Goal: Task Accomplishment & Management: Use online tool/utility

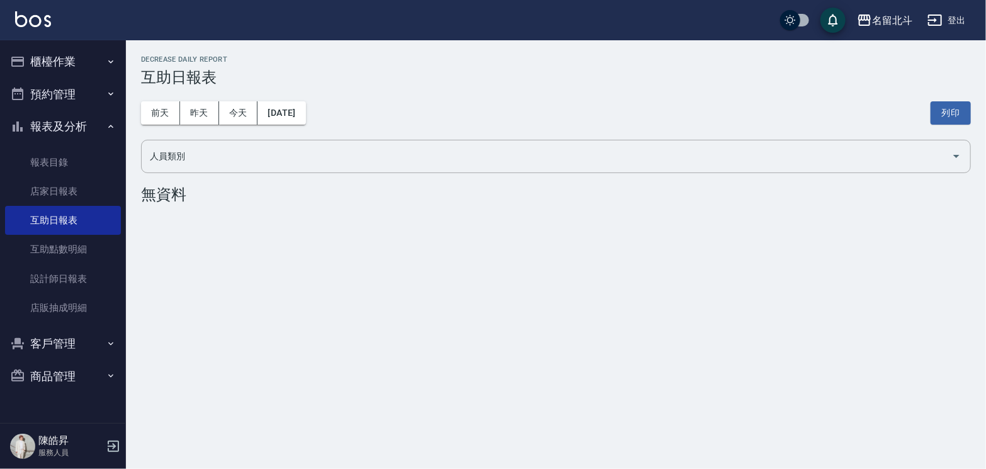
click at [83, 60] on button "櫃檯作業" at bounding box center [63, 61] width 116 height 33
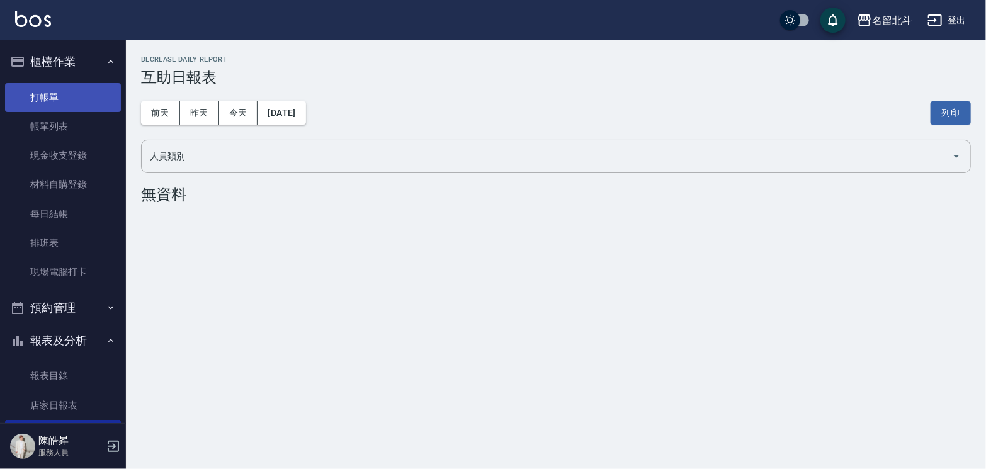
click at [50, 99] on link "打帳單" at bounding box center [63, 97] width 116 height 29
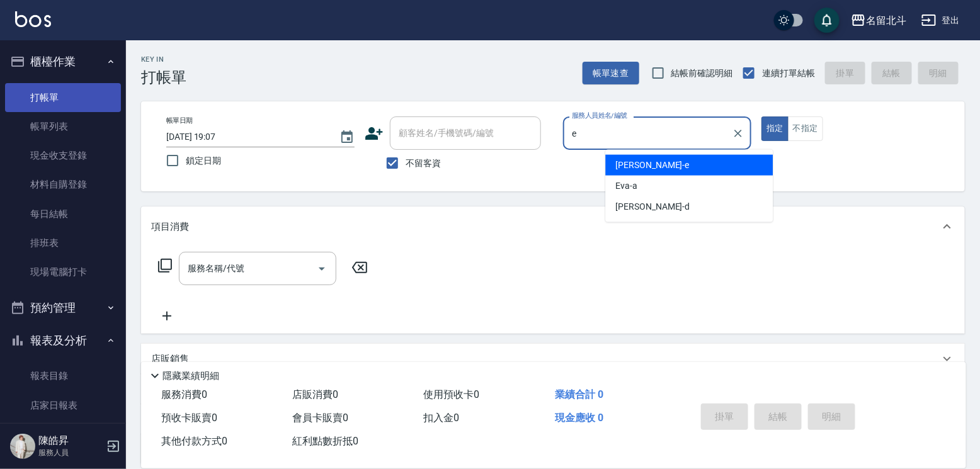
type input "[PERSON_NAME]-e"
type button "true"
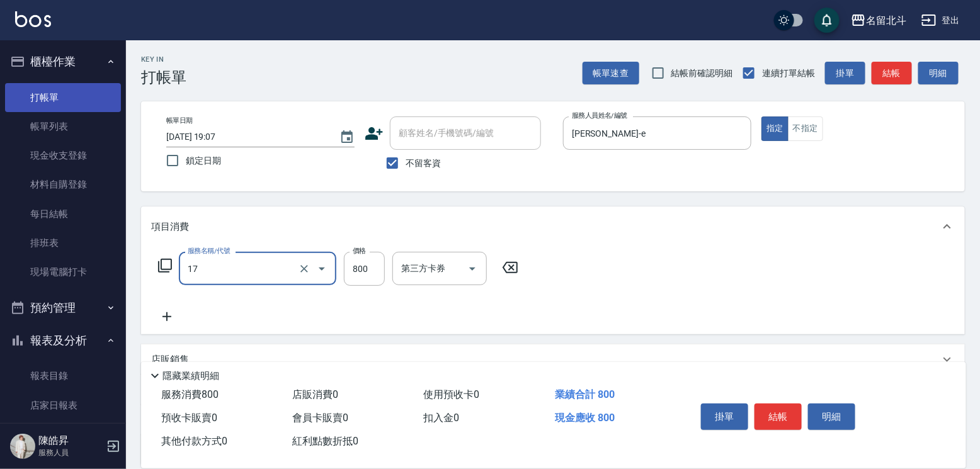
type input "染髮(17)"
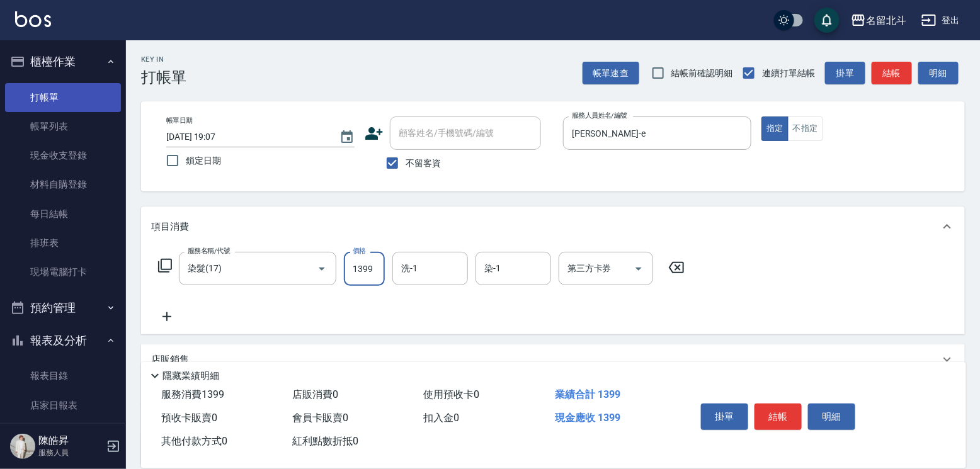
type input "1399"
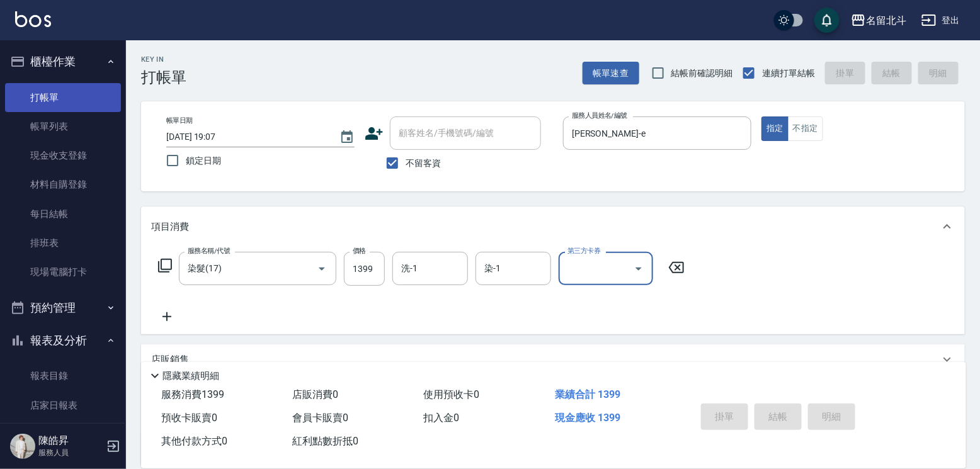
type input "[DATE] 19:08"
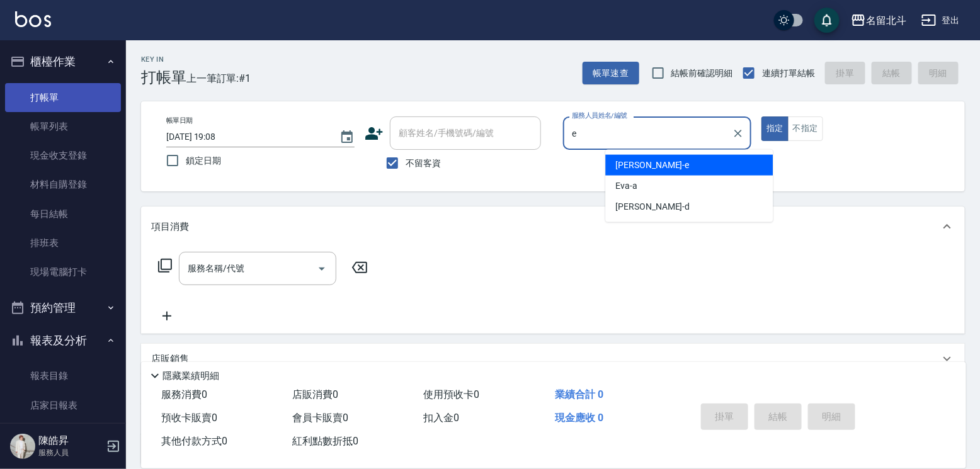
type input "[PERSON_NAME]-e"
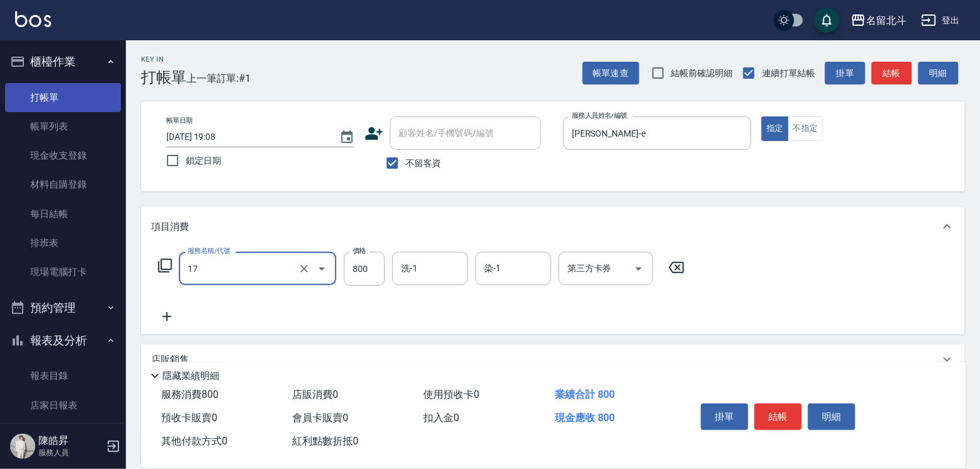
type input "染髮(17)"
type input "1000"
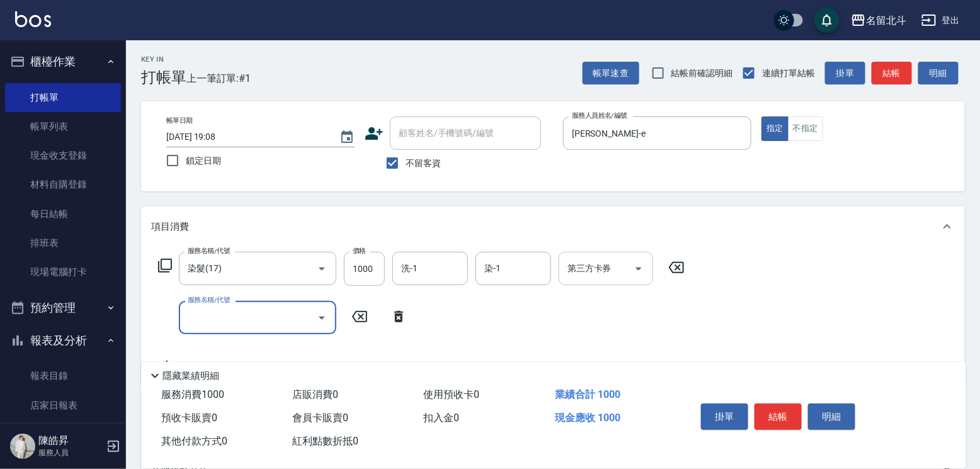
click at [635, 276] on icon "Open" at bounding box center [638, 268] width 15 height 15
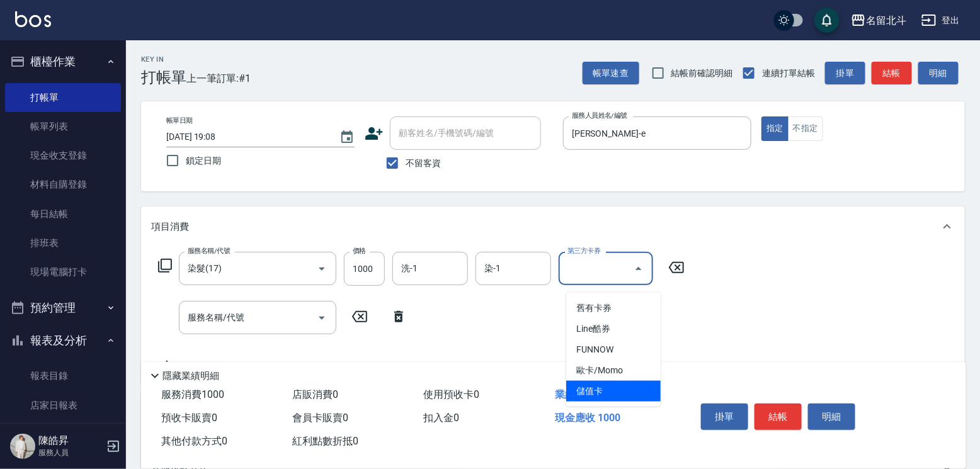
click at [613, 391] on span "儲值卡" at bounding box center [613, 391] width 94 height 21
type input "儲值卡"
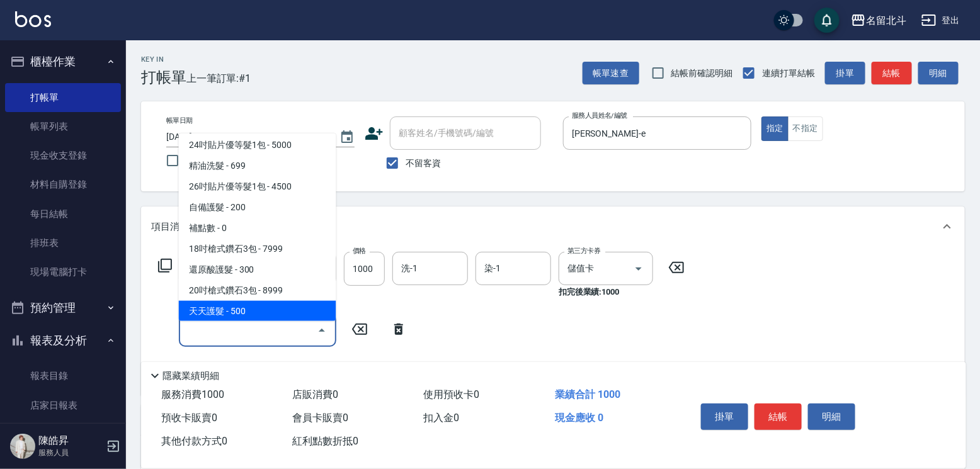
scroll to position [315, 0]
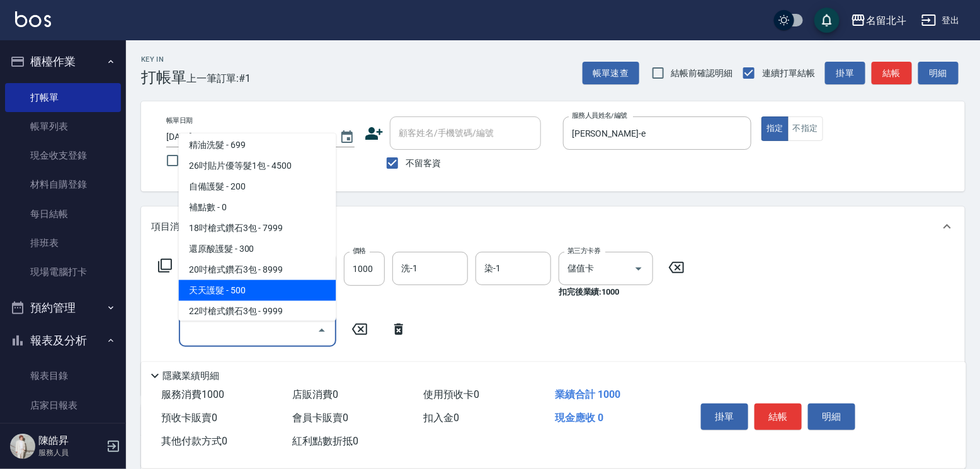
type input "天天護髮(11)"
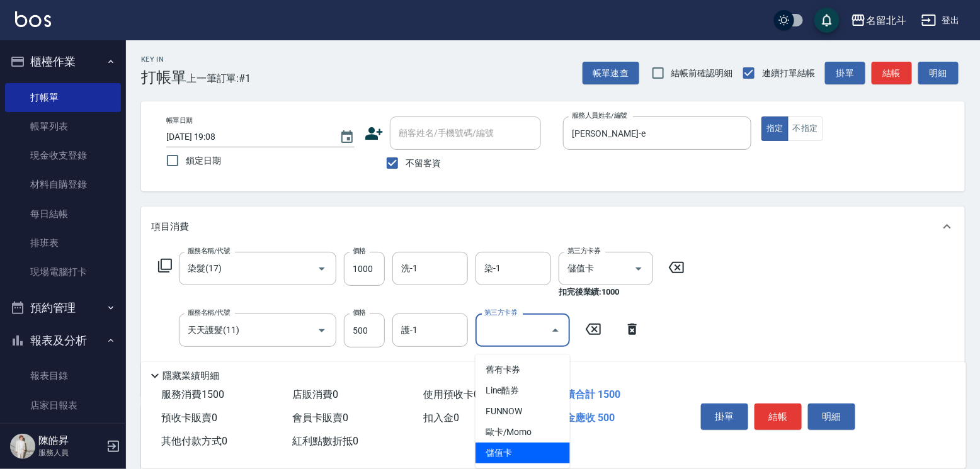
type input "儲值卡"
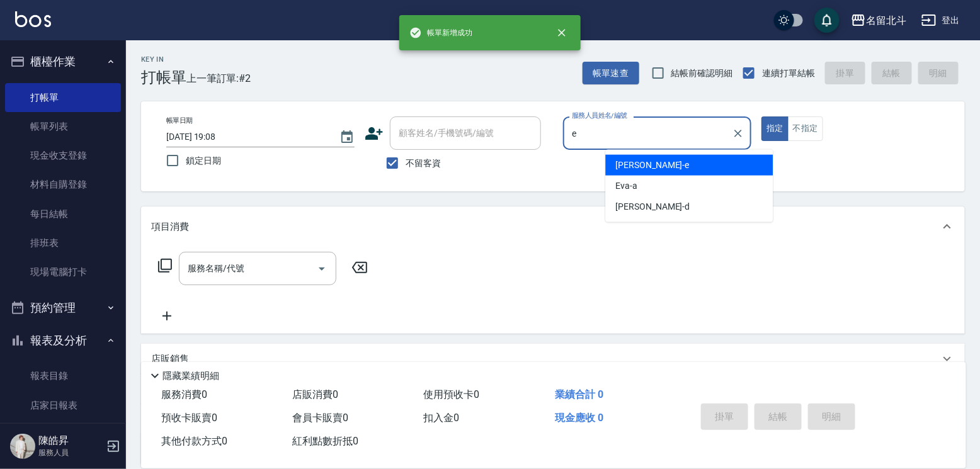
type input "[PERSON_NAME]-e"
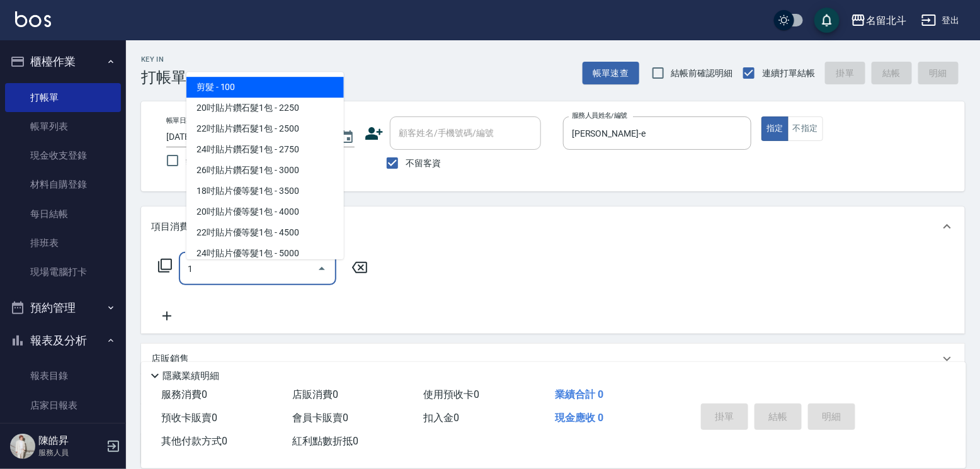
type input "剪髮(1)"
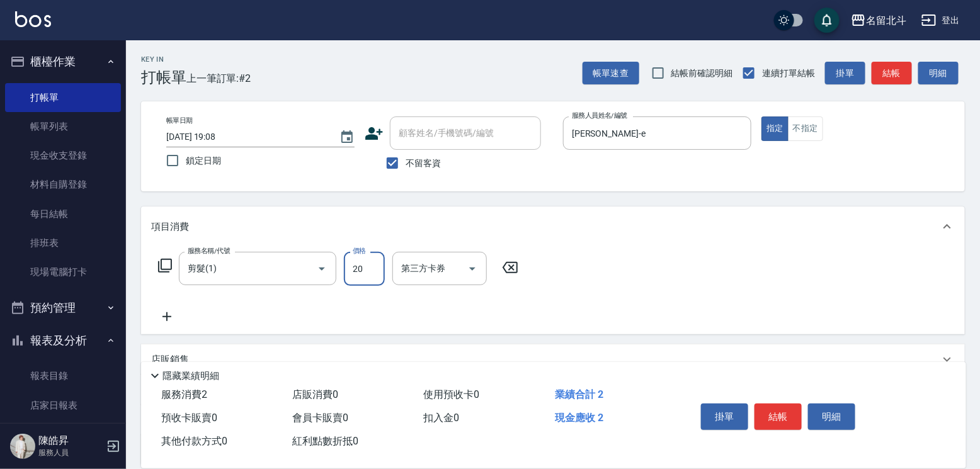
type input "200"
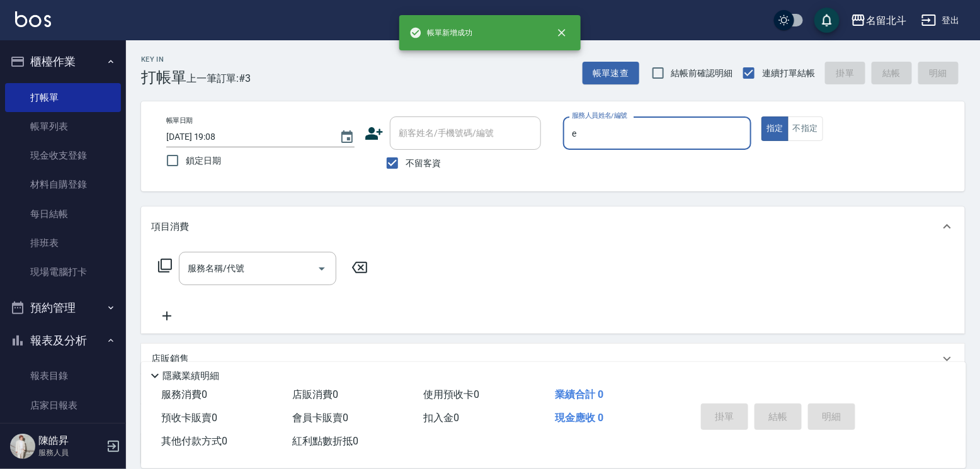
type input "[PERSON_NAME]-e"
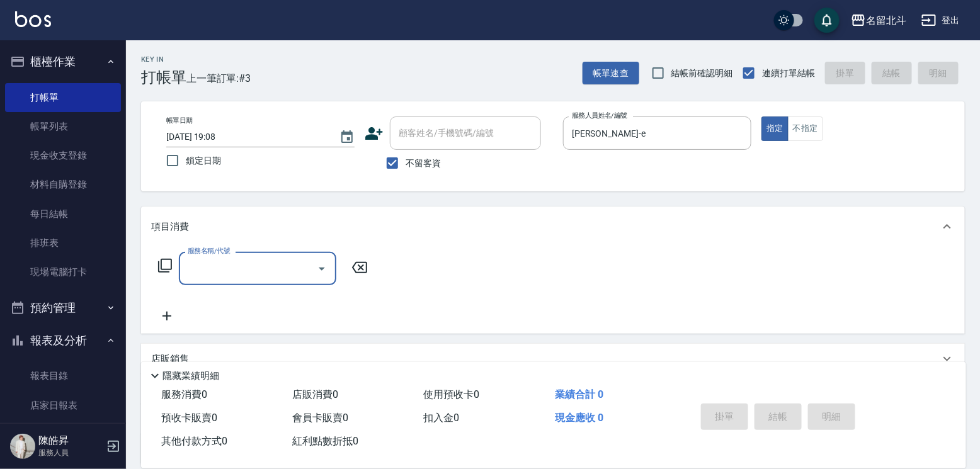
type input "2"
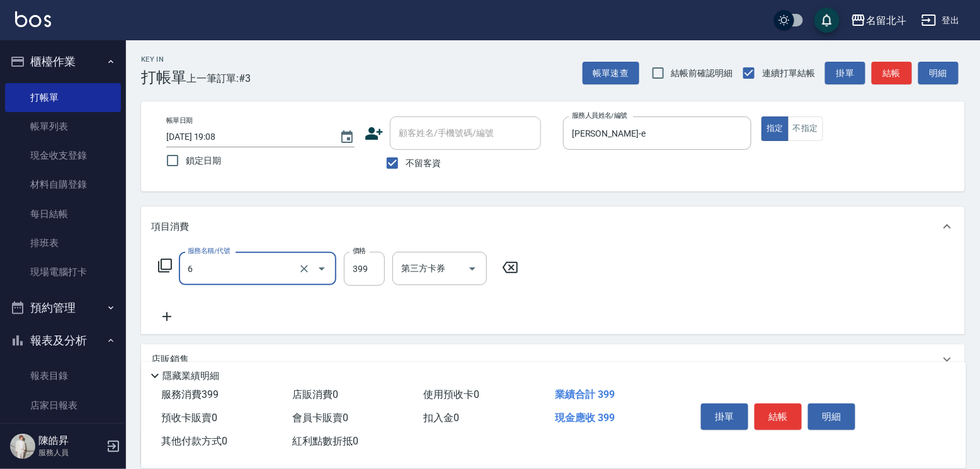
type input "海鹽SPA(6)"
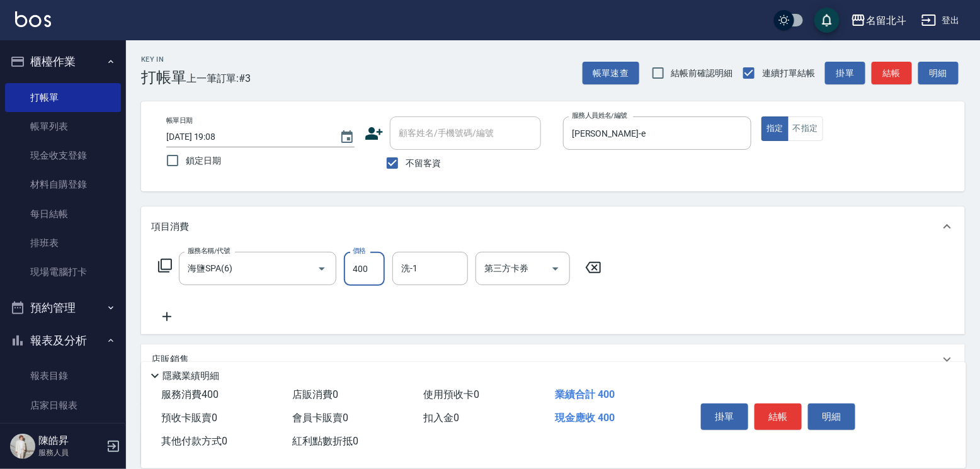
type input "400"
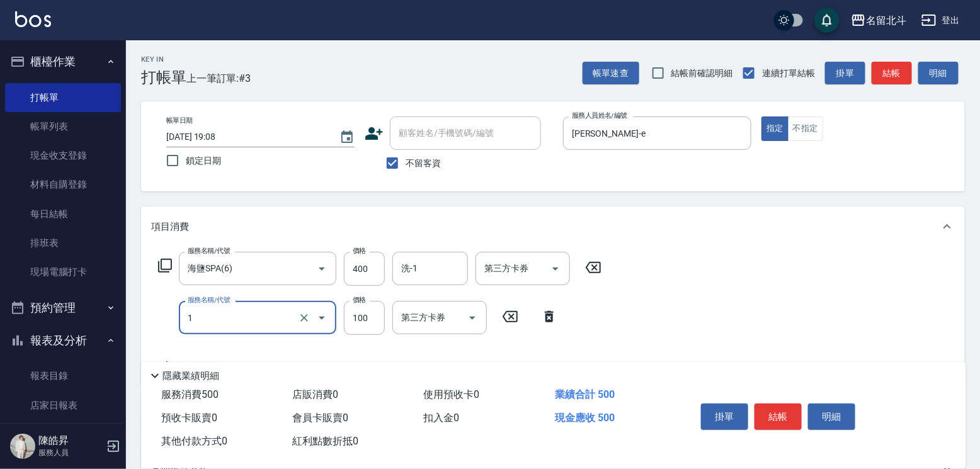
type input "剪髮(1)"
type input "150"
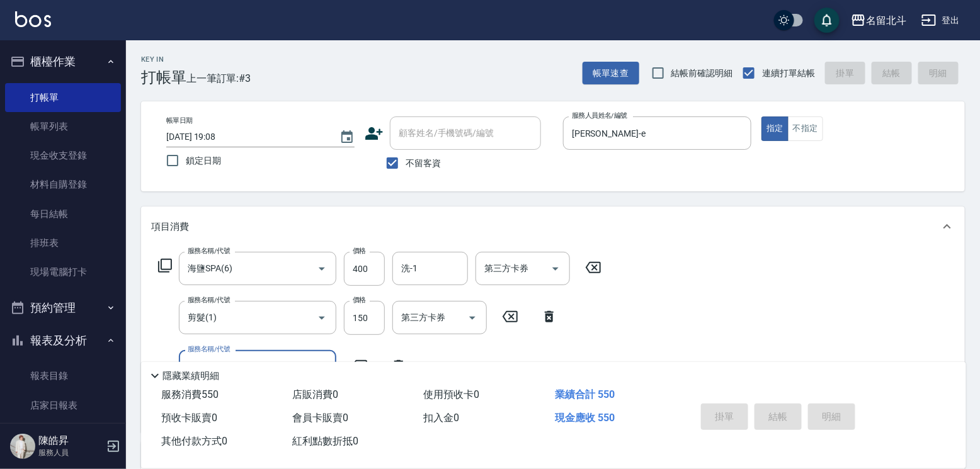
type input "[DATE] 19:09"
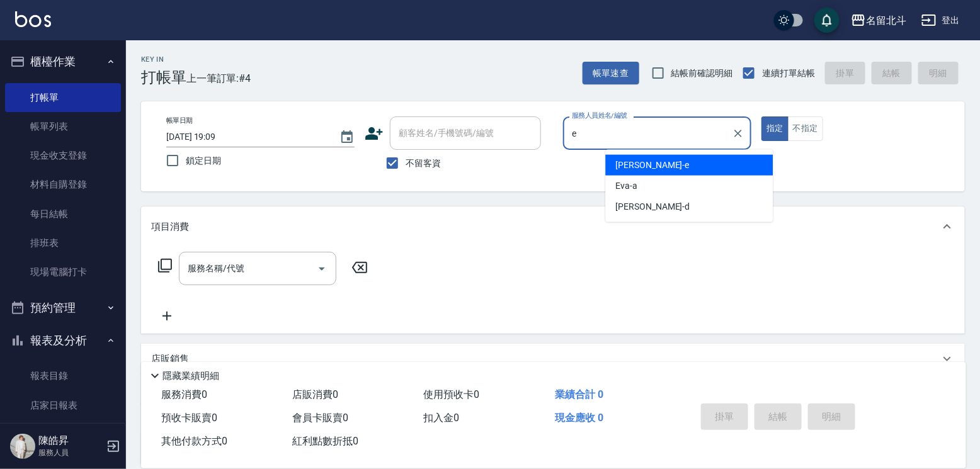
type input "[PERSON_NAME]-e"
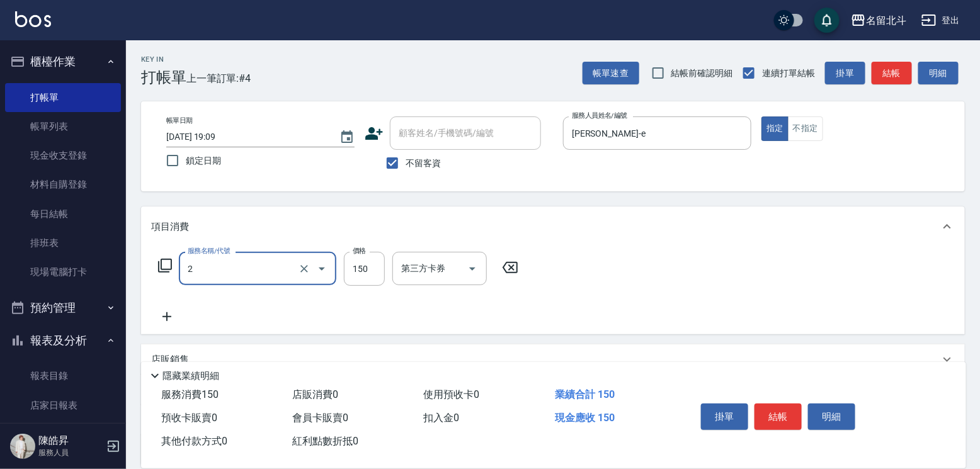
type input "一般洗髮(2)"
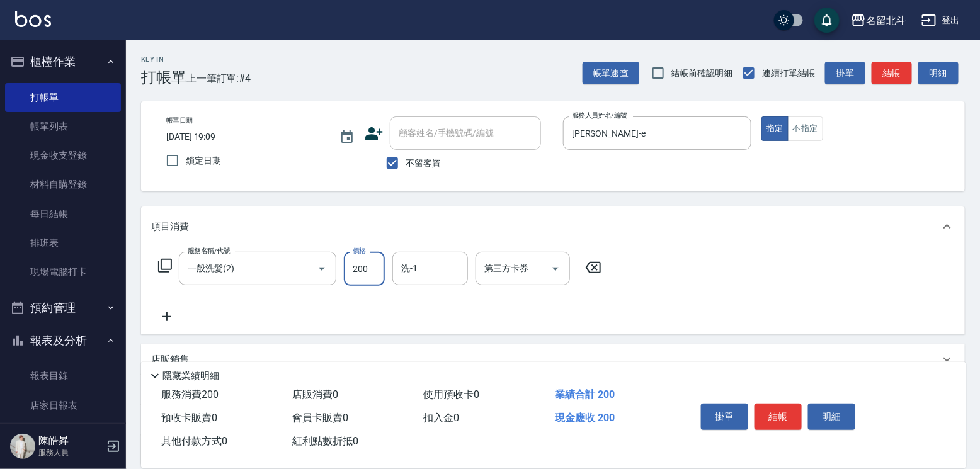
type input "200"
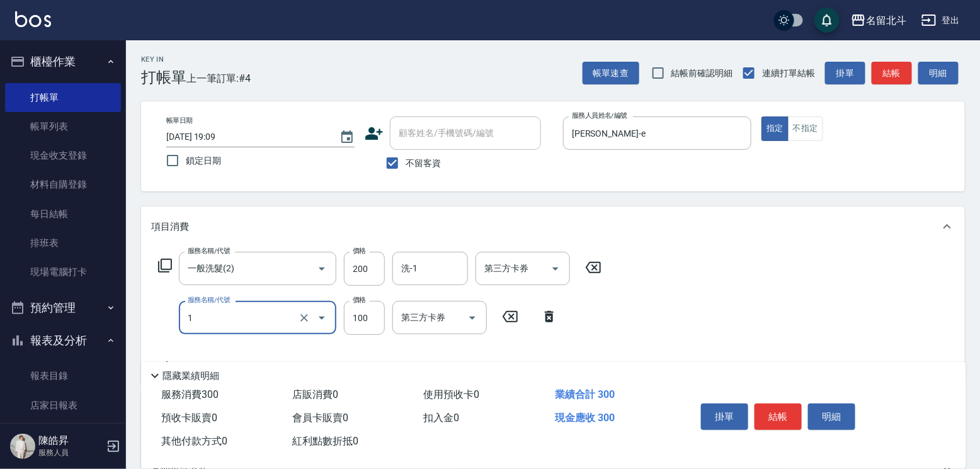
type input "剪髮(1)"
type input "200"
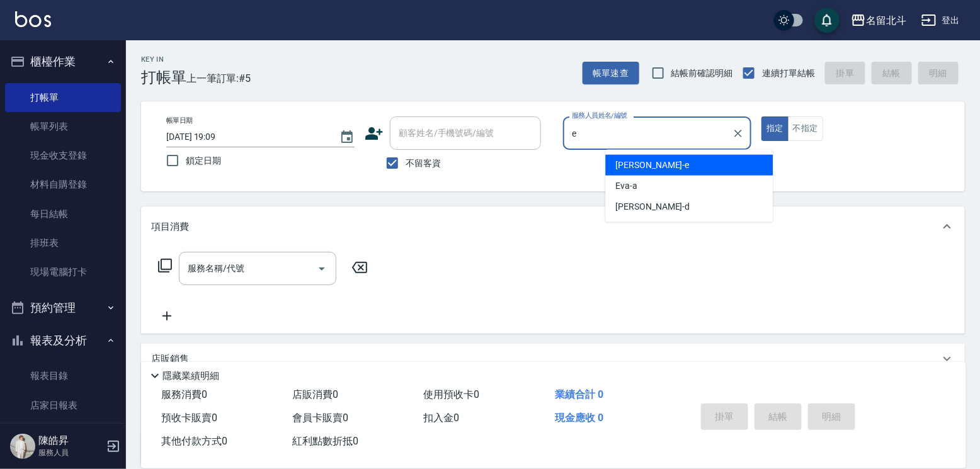
type input "[PERSON_NAME]-e"
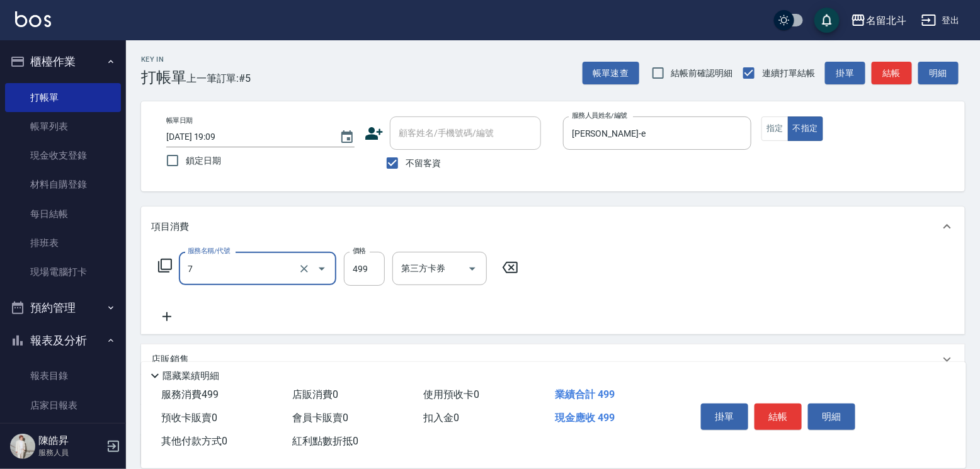
type input "去角質洗髮(7)"
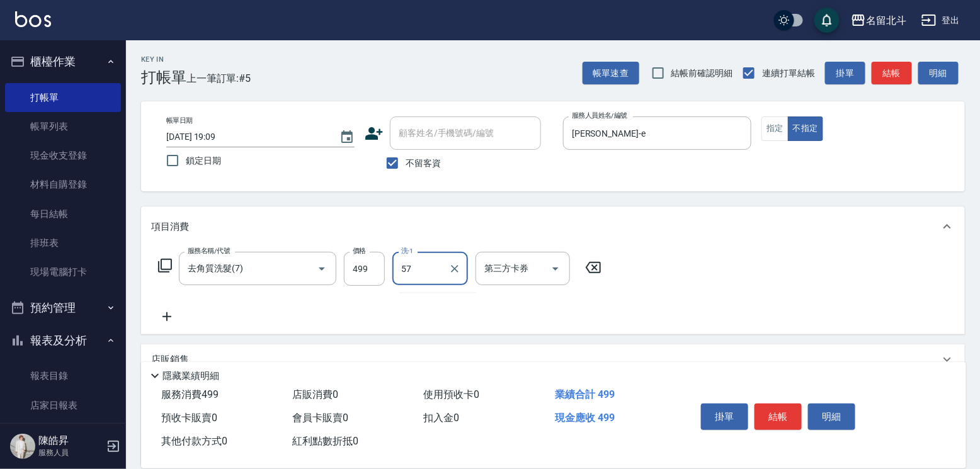
type input "[PERSON_NAME]-57"
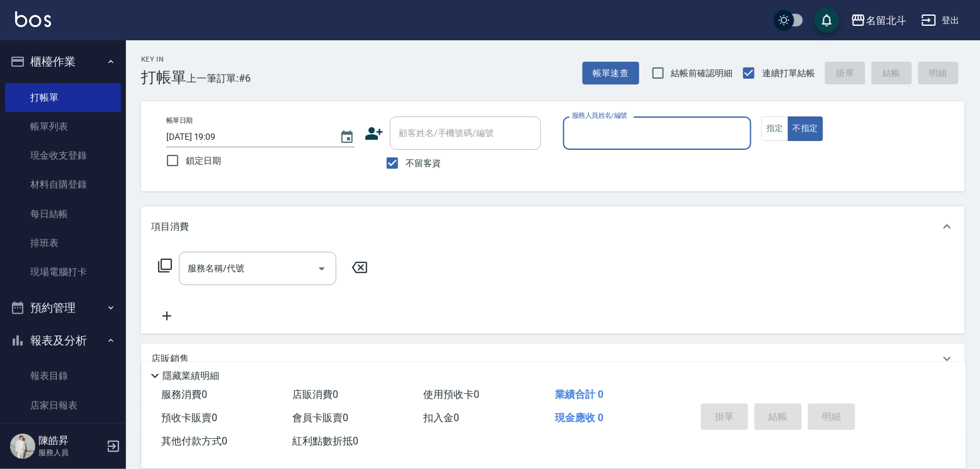
type input "e"
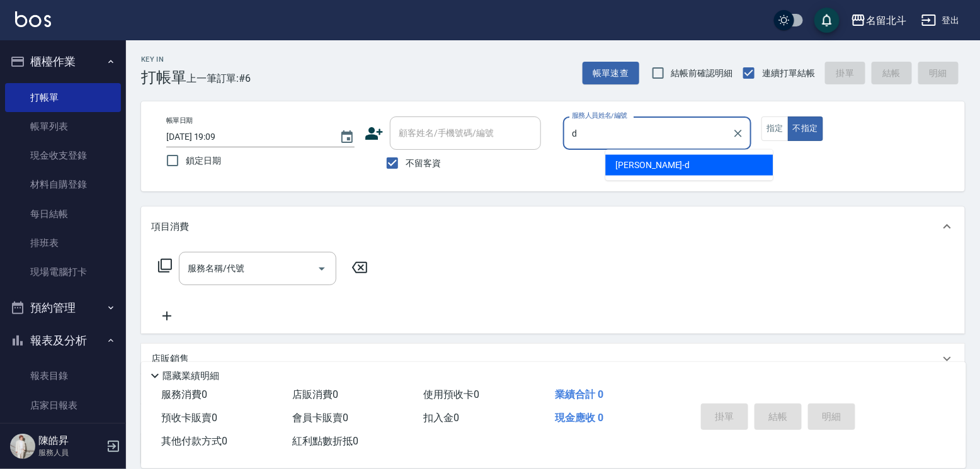
type input "[PERSON_NAME] -d"
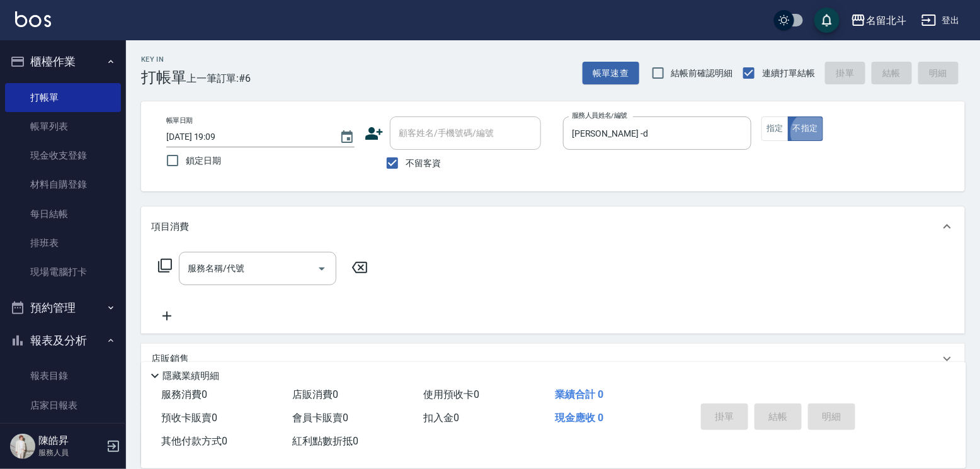
type button "false"
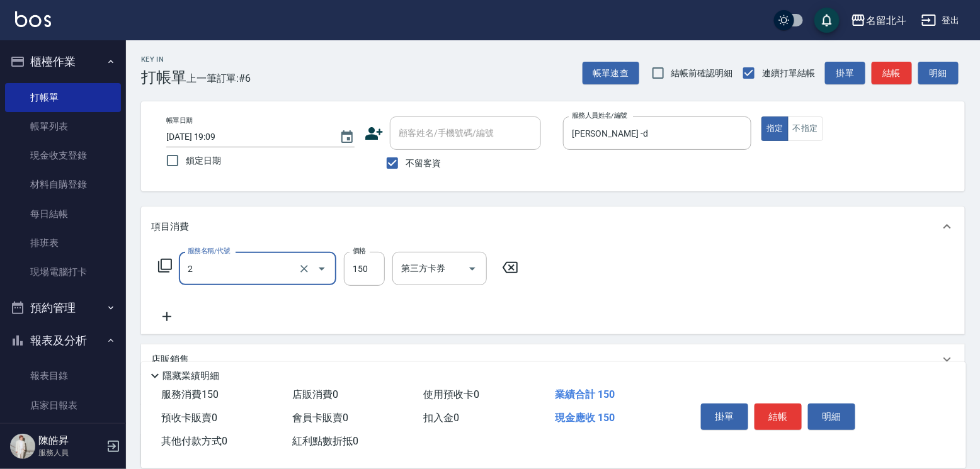
type input "一般洗髮(2)"
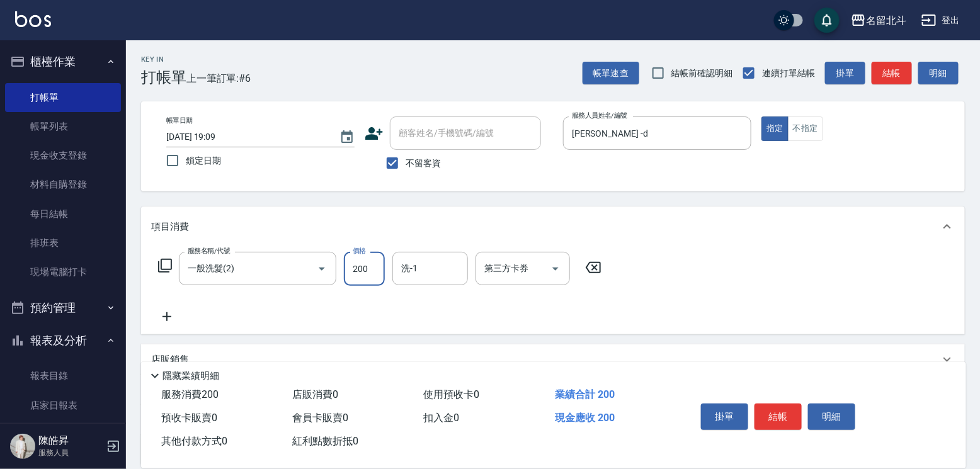
type input "200"
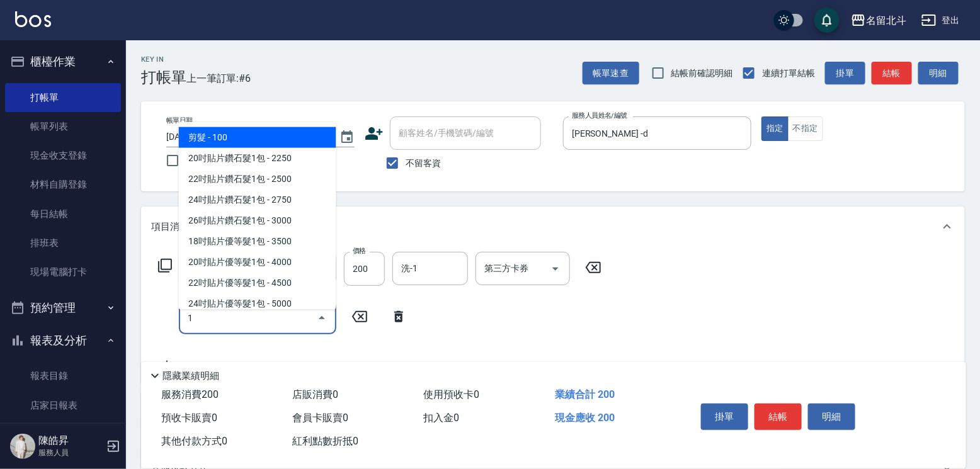
type input "剪髮(1)"
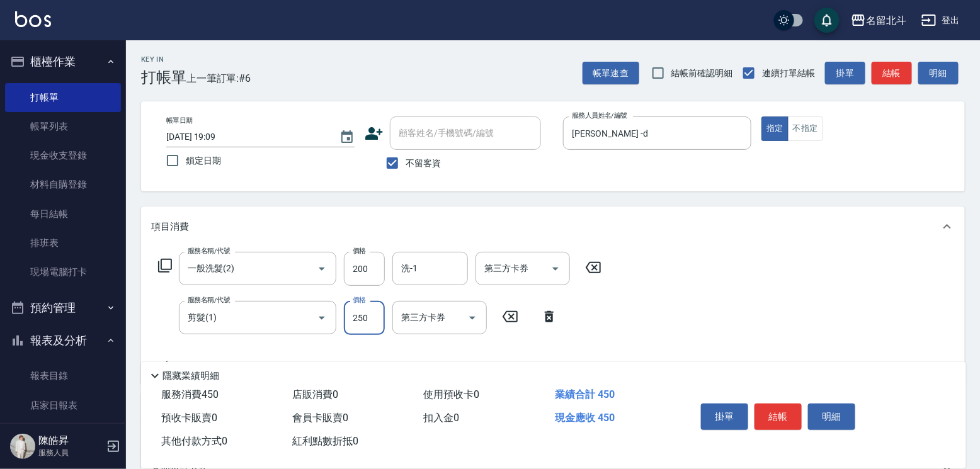
type input "250"
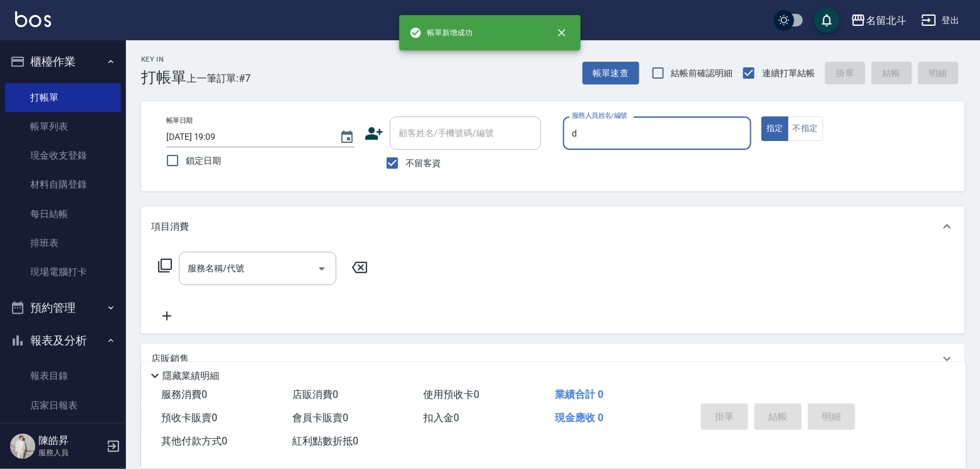
type input "[PERSON_NAME] -d"
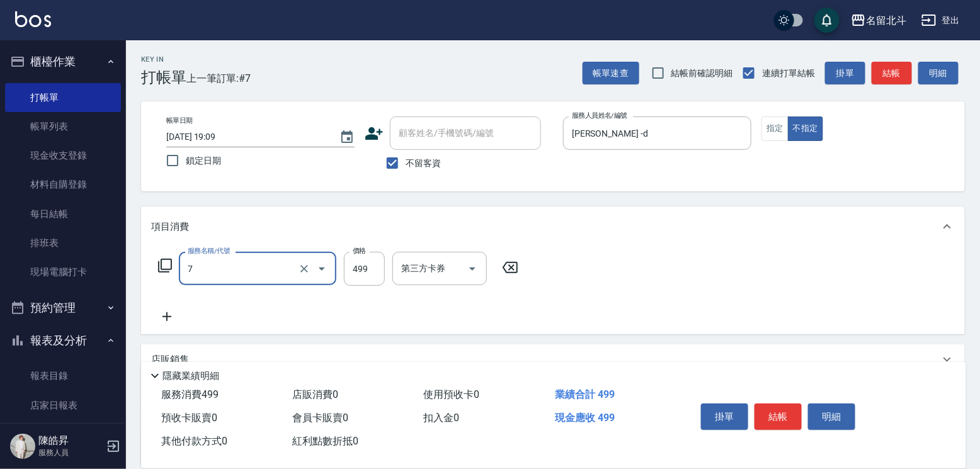
type input "去角質洗髮(7)"
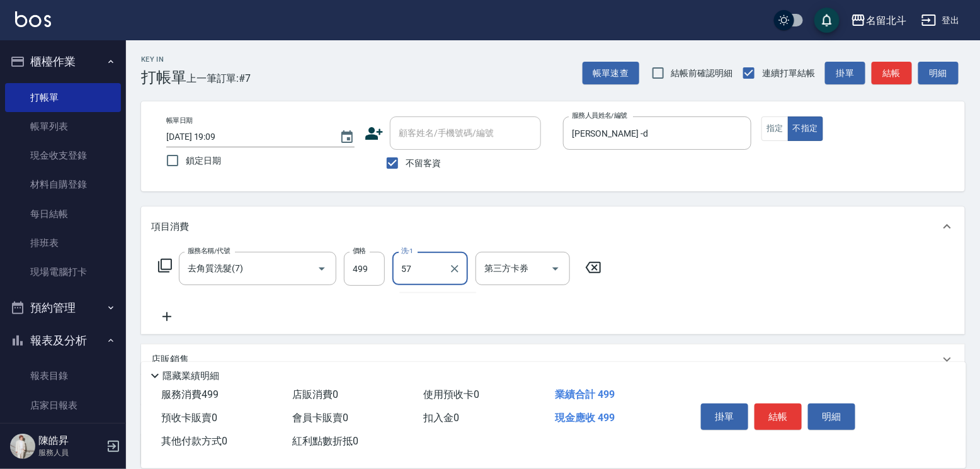
type input "[PERSON_NAME]-57"
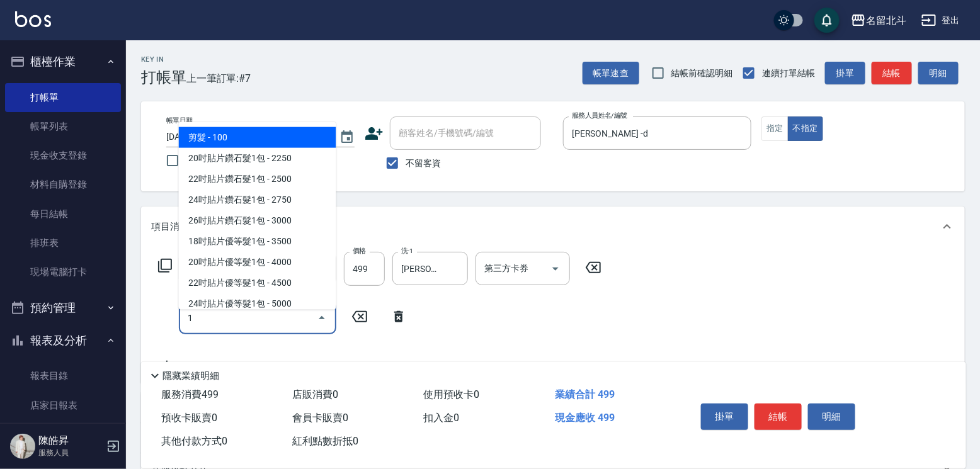
type input "剪髮(1)"
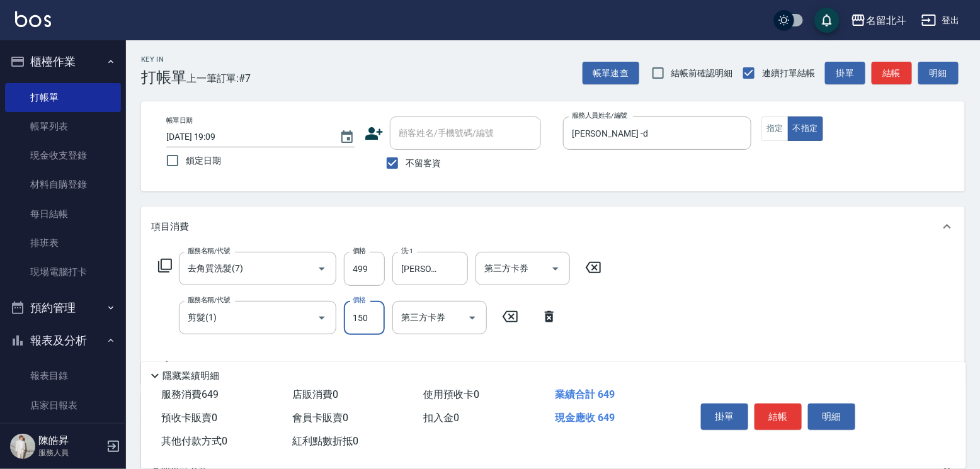
type input "150"
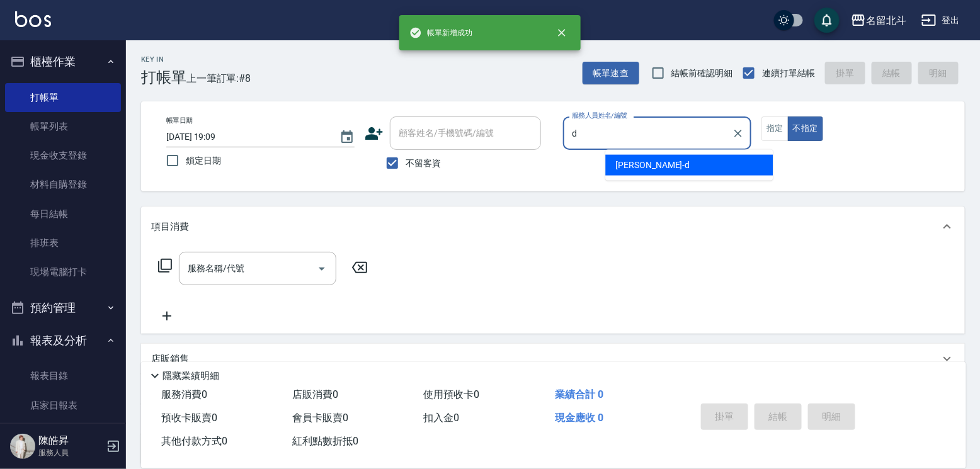
type input "[PERSON_NAME] -d"
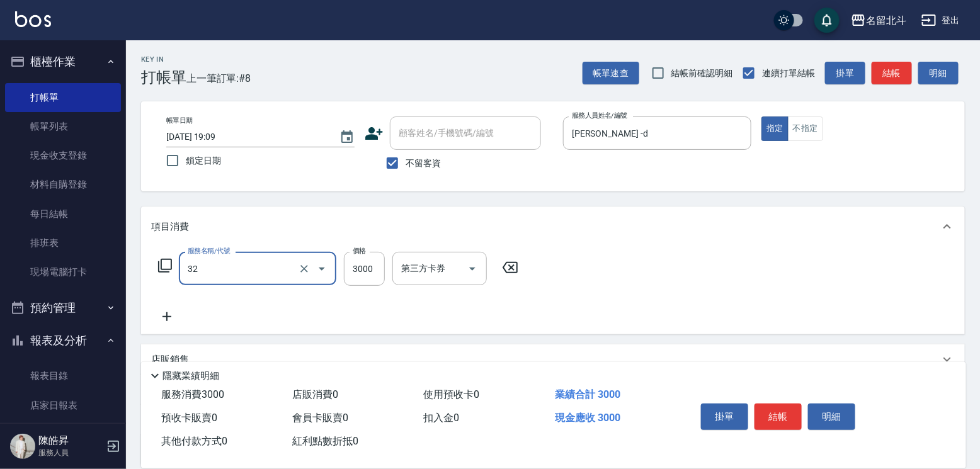
type input "染髮A餐(32)"
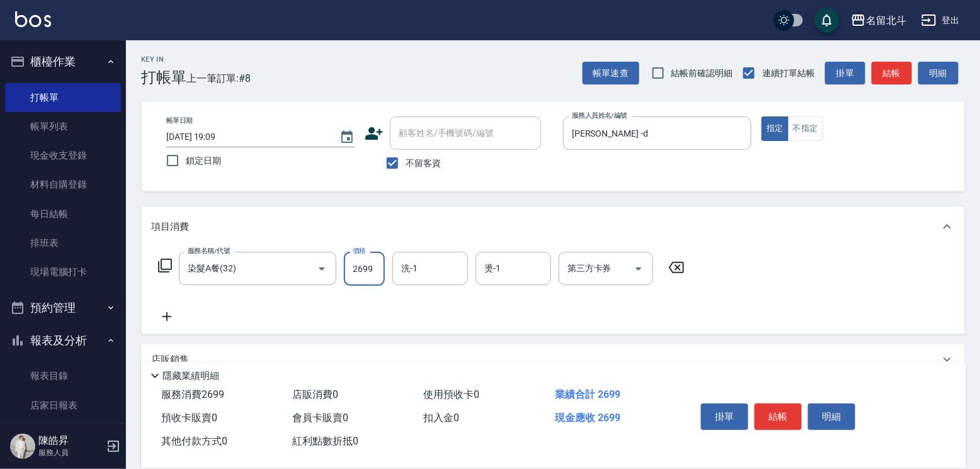
type input "2699"
type input "[PERSON_NAME]-57"
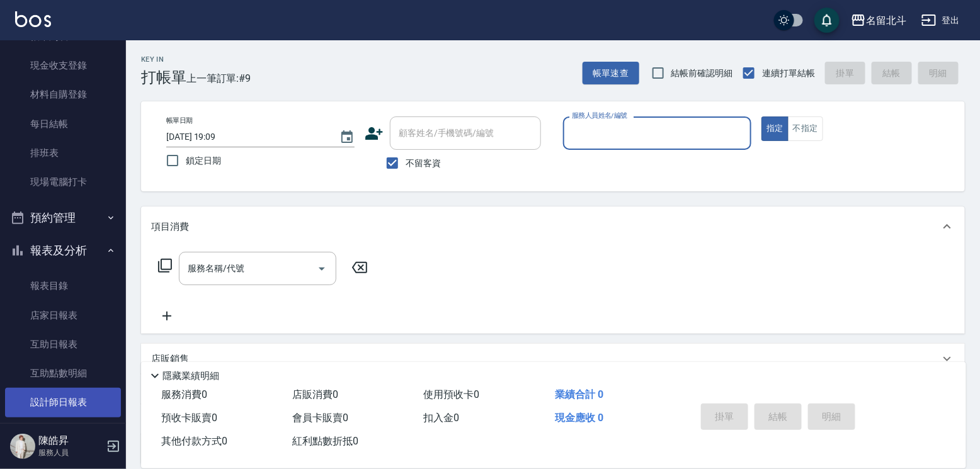
scroll to position [212, 0]
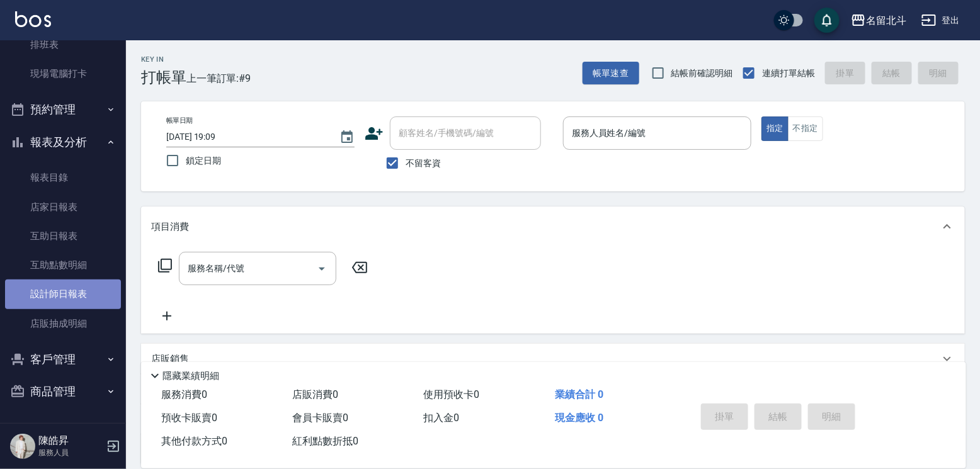
click at [94, 283] on link "設計師日報表" at bounding box center [63, 294] width 116 height 29
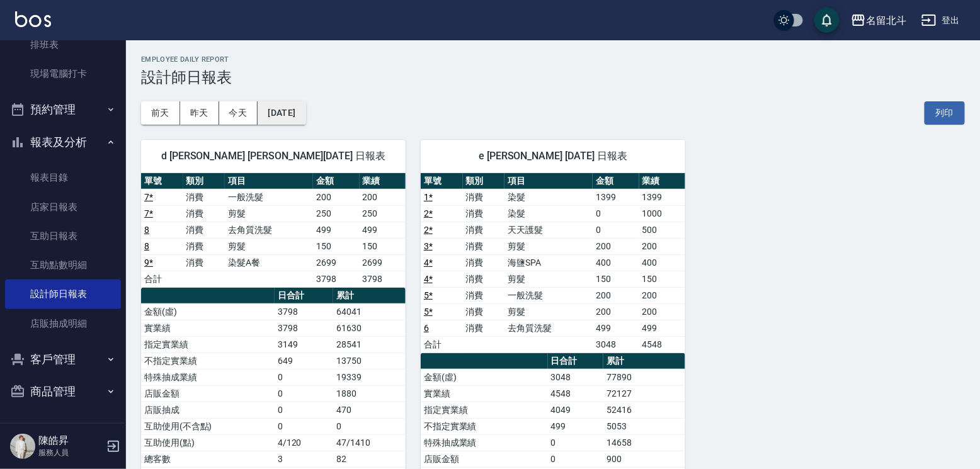
click at [292, 115] on button "[DATE]" at bounding box center [282, 112] width 48 height 23
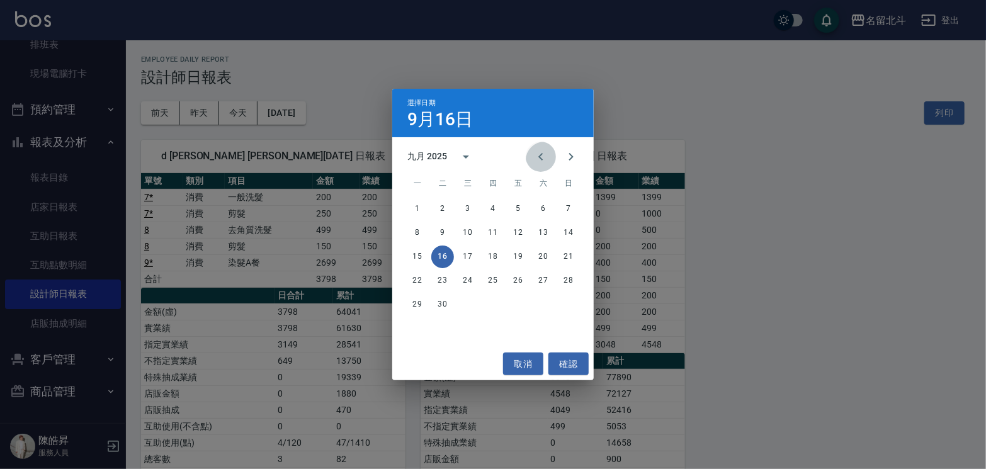
click at [535, 154] on icon "Previous month" at bounding box center [540, 156] width 15 height 15
click at [544, 254] on button "16" at bounding box center [543, 257] width 23 height 23
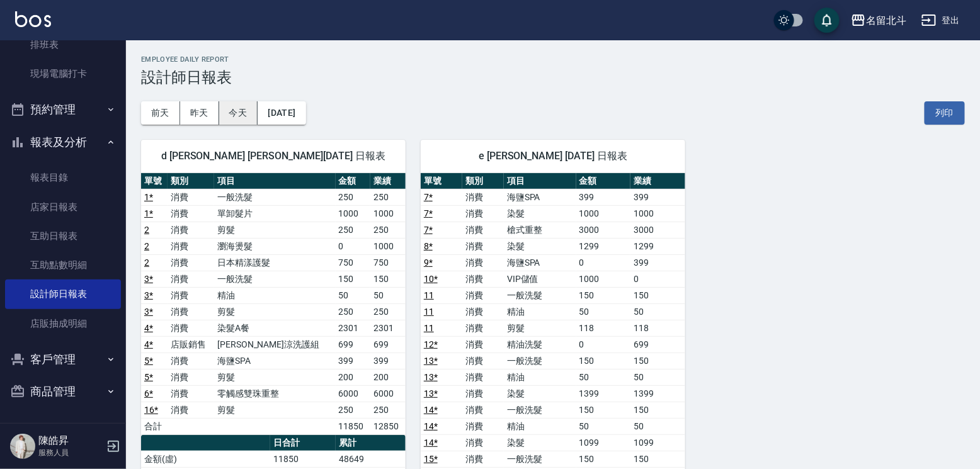
click at [244, 123] on button "今天" at bounding box center [238, 112] width 39 height 23
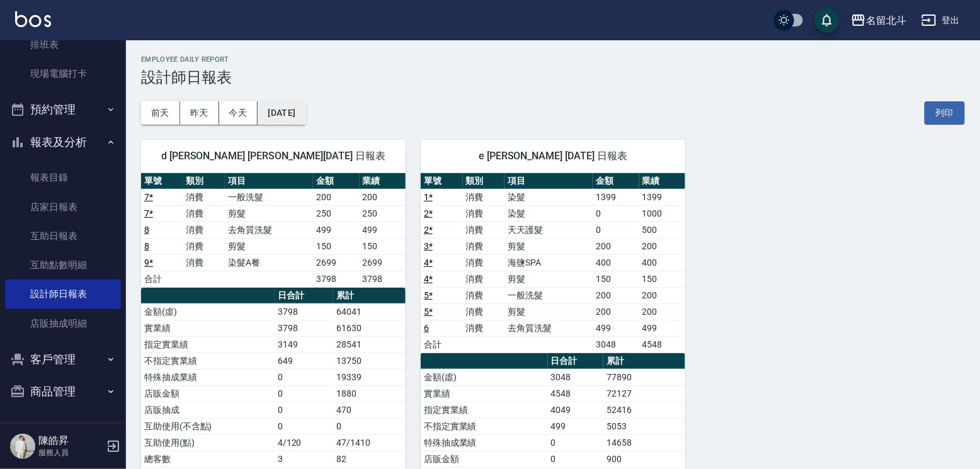
click at [286, 109] on button "[DATE]" at bounding box center [282, 112] width 48 height 23
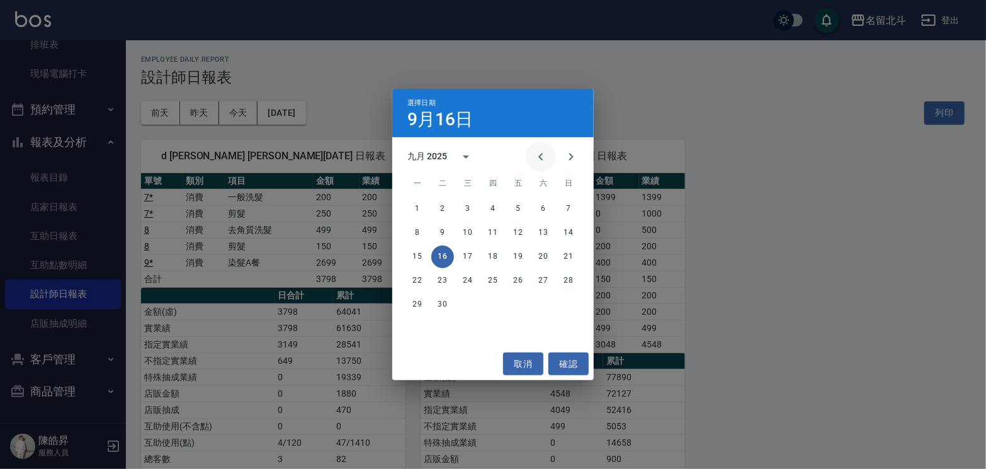
click at [533, 157] on icon "Previous month" at bounding box center [540, 156] width 15 height 15
click at [534, 255] on button "16" at bounding box center [543, 257] width 23 height 23
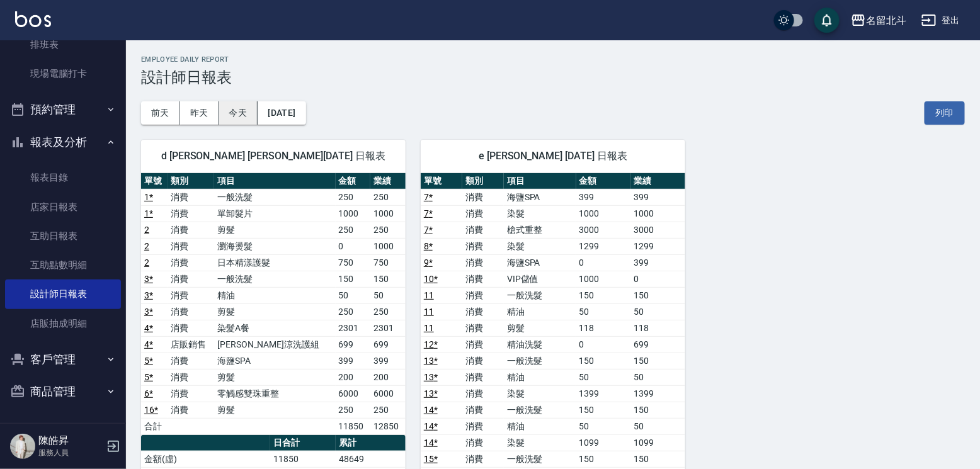
click at [241, 115] on button "今天" at bounding box center [238, 112] width 39 height 23
